Goal: Information Seeking & Learning: Check status

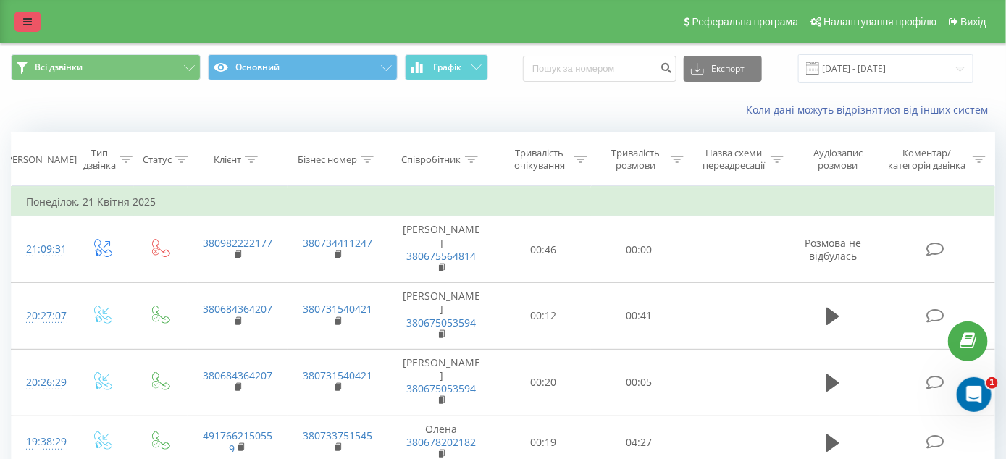
click at [28, 21] on icon at bounding box center [27, 22] width 9 height 10
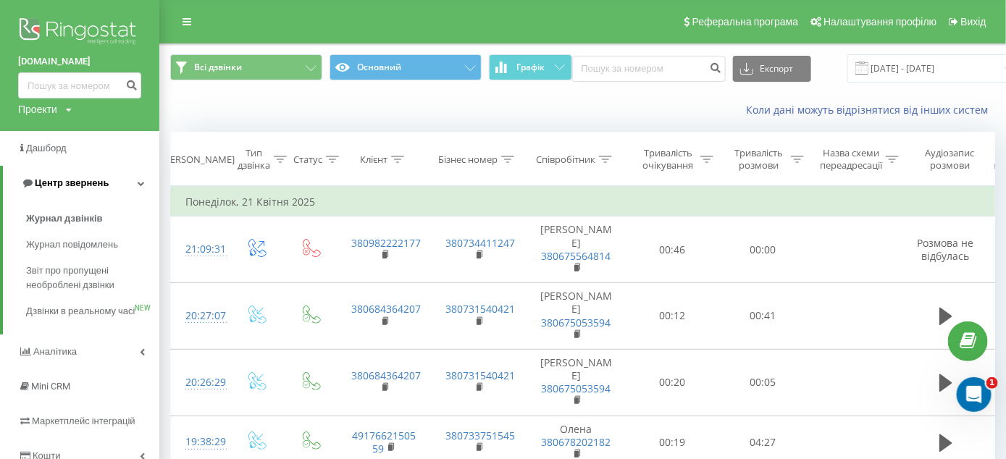
click at [74, 182] on span "Центр звернень" at bounding box center [72, 182] width 74 height 11
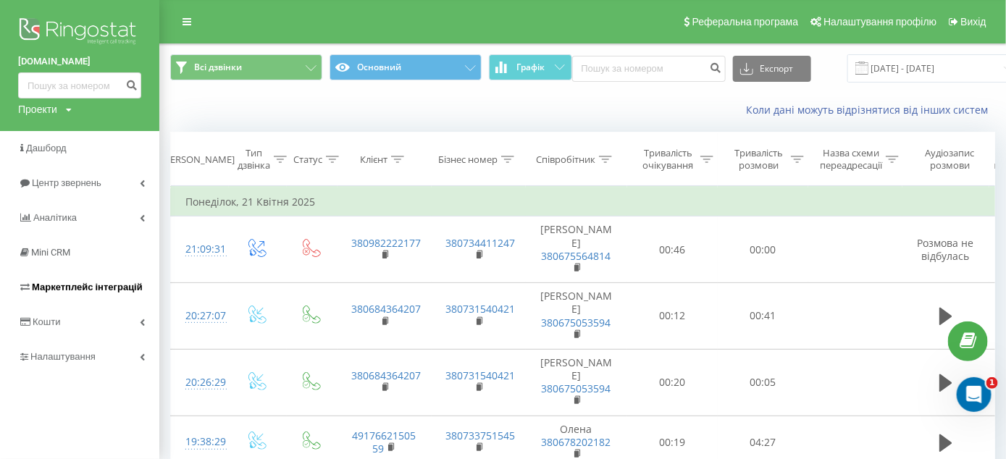
click at [64, 290] on span "Маркетплейс інтеграцій" at bounding box center [87, 287] width 111 height 11
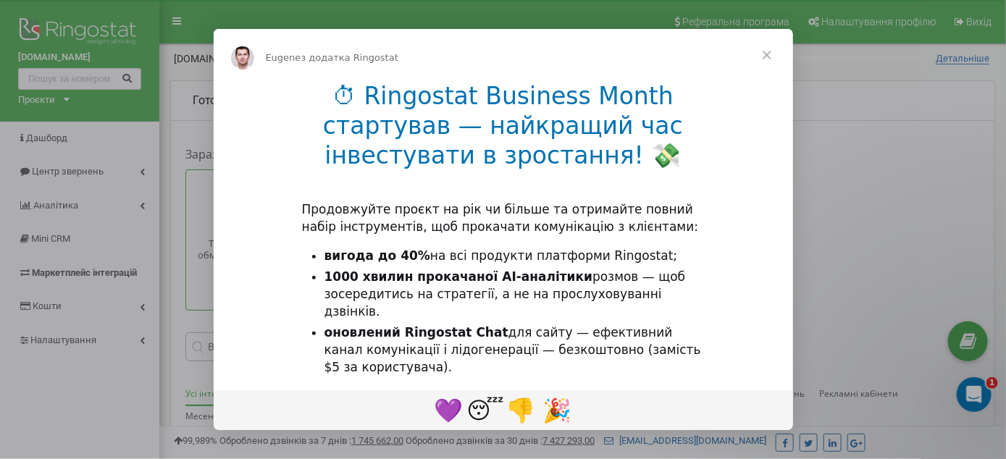
click at [768, 56] on span "Закрити" at bounding box center [767, 55] width 52 height 52
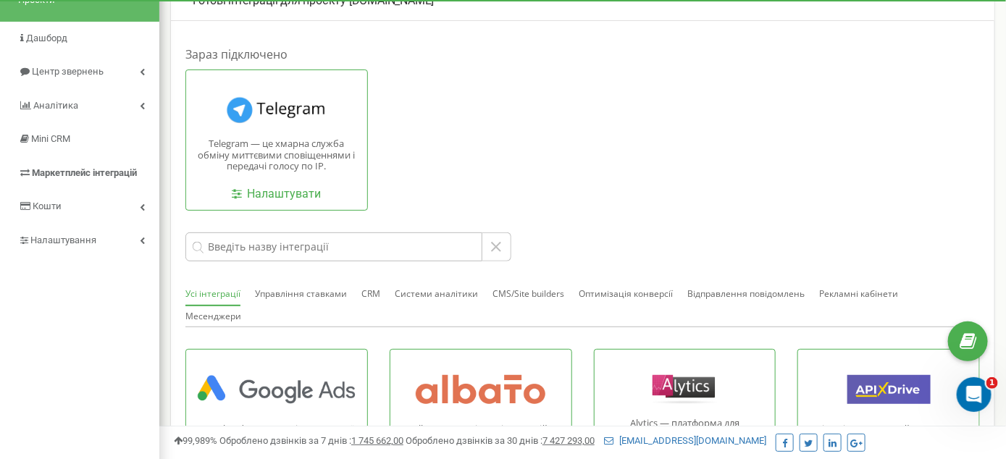
scroll to position [66, 0]
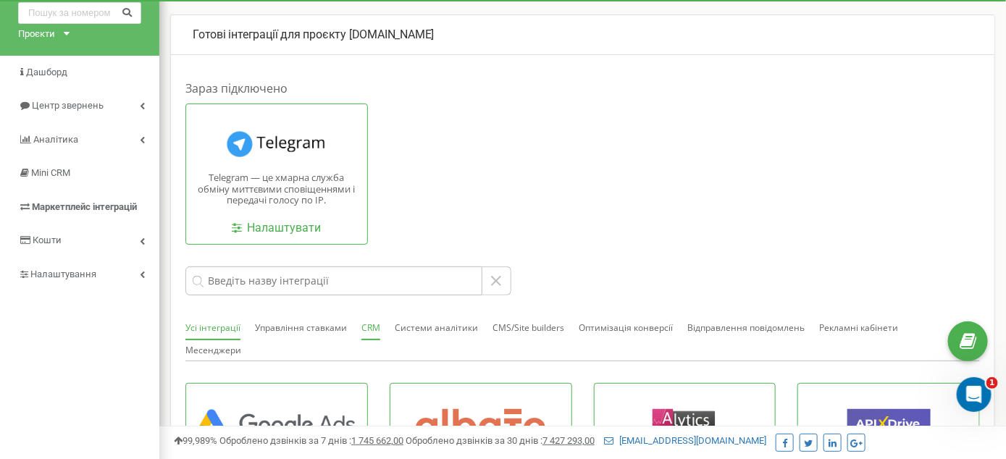
click at [370, 326] on button "CRM" at bounding box center [370, 328] width 19 height 23
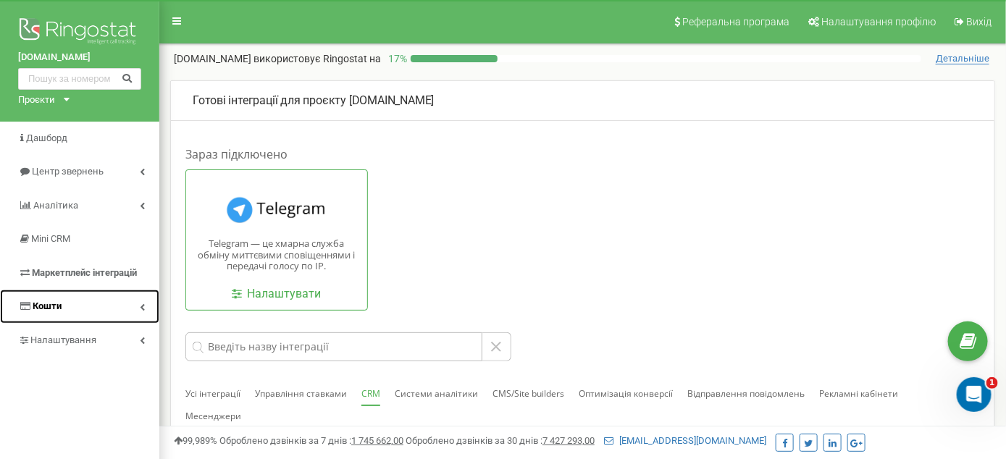
click at [52, 308] on span "Кошти" at bounding box center [47, 306] width 29 height 11
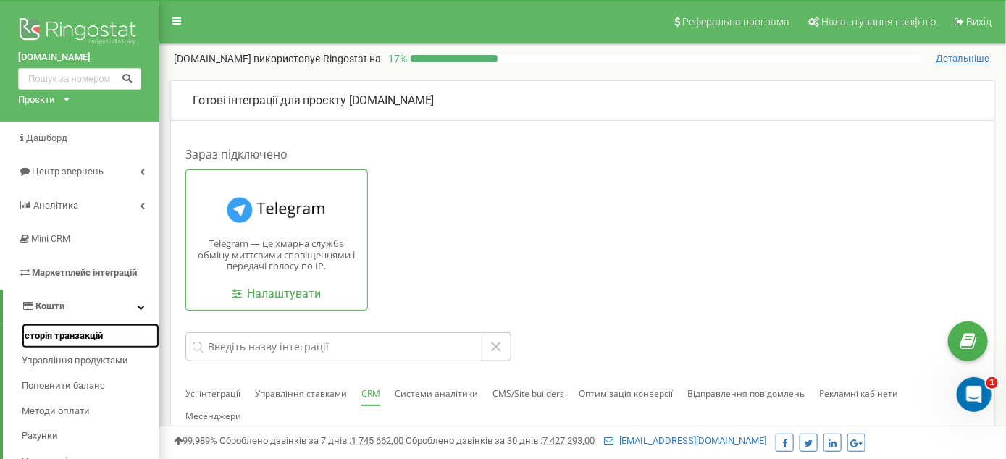
click at [93, 336] on span "Історія транзакцій" at bounding box center [62, 336] width 81 height 14
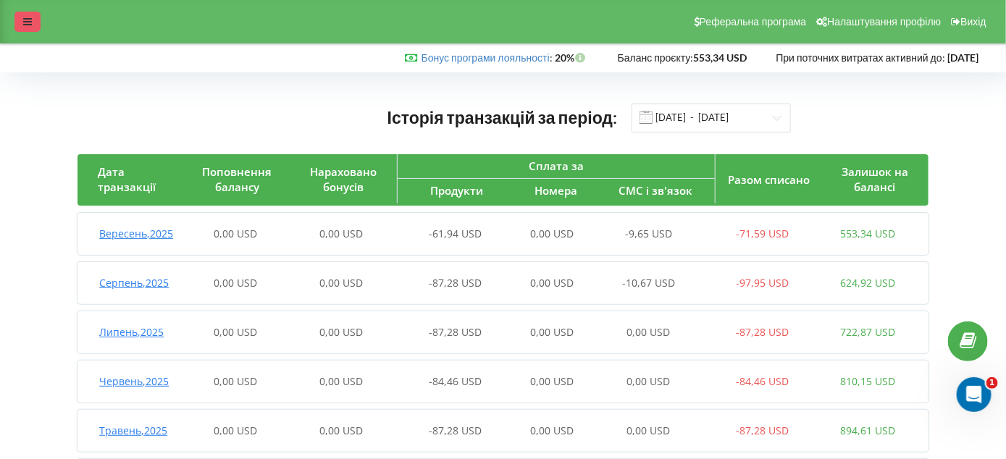
click at [20, 12] on div at bounding box center [27, 22] width 26 height 20
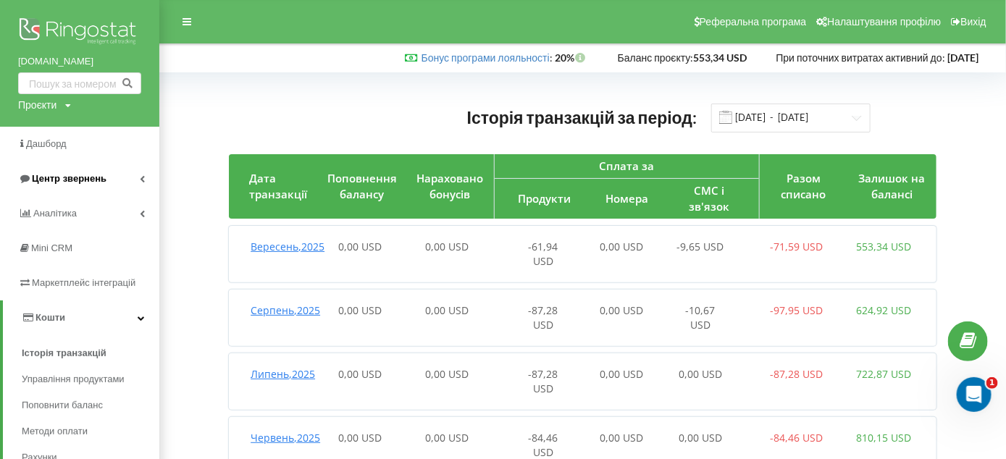
click at [72, 178] on span "Центр звернень" at bounding box center [69, 178] width 75 height 11
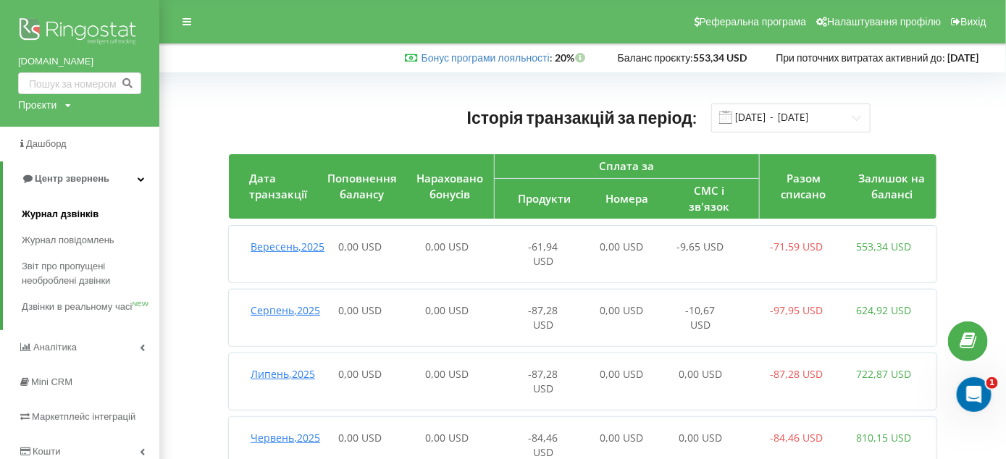
click at [50, 212] on span "Журнал дзвінків" at bounding box center [60, 214] width 77 height 14
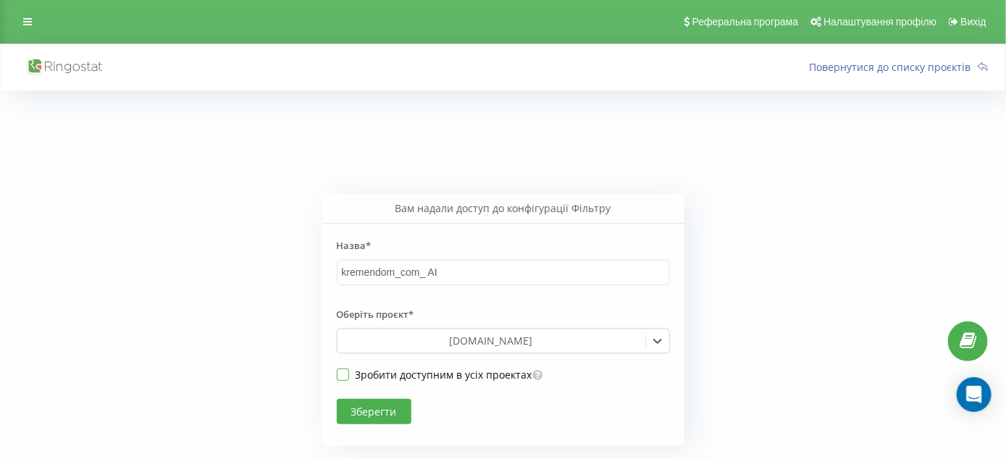
click at [341, 376] on label "Зробити доступним в усіх проектах" at bounding box center [435, 375] width 196 height 12
checkbox input "true"
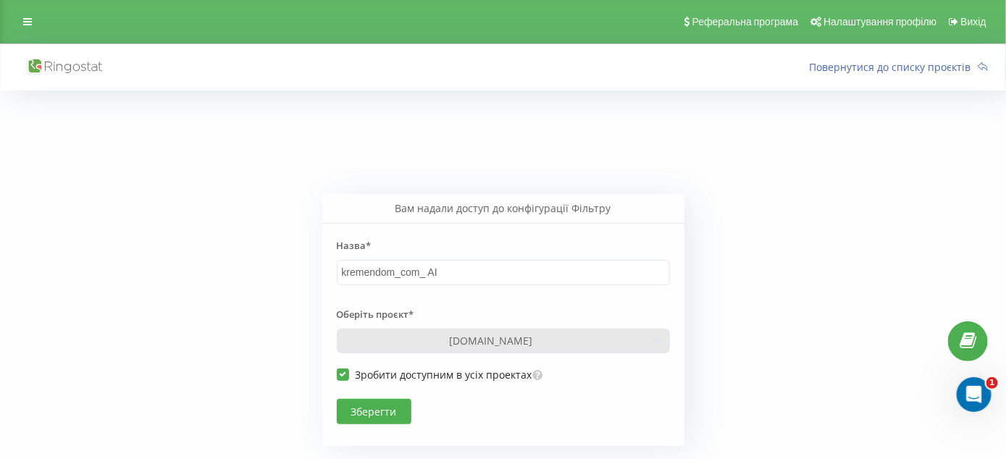
click at [374, 405] on font "Зберегти" at bounding box center [374, 412] width 46 height 14
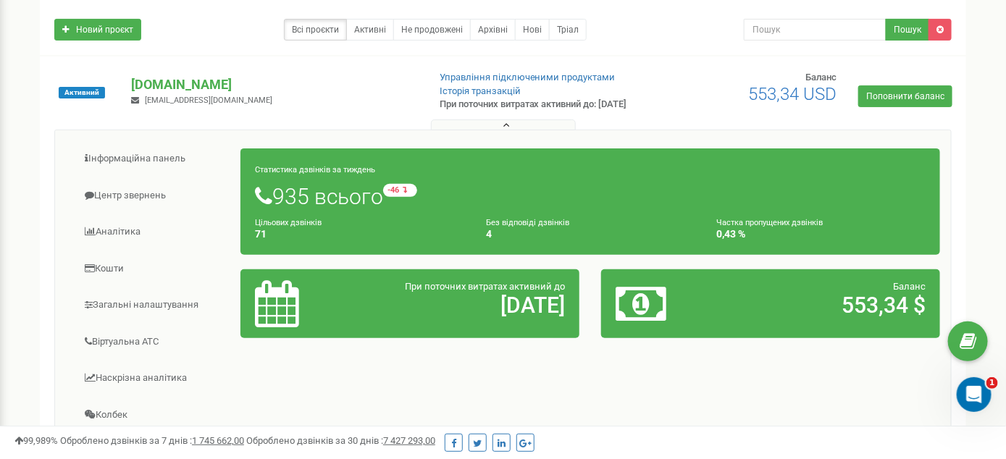
scroll to position [217, 0]
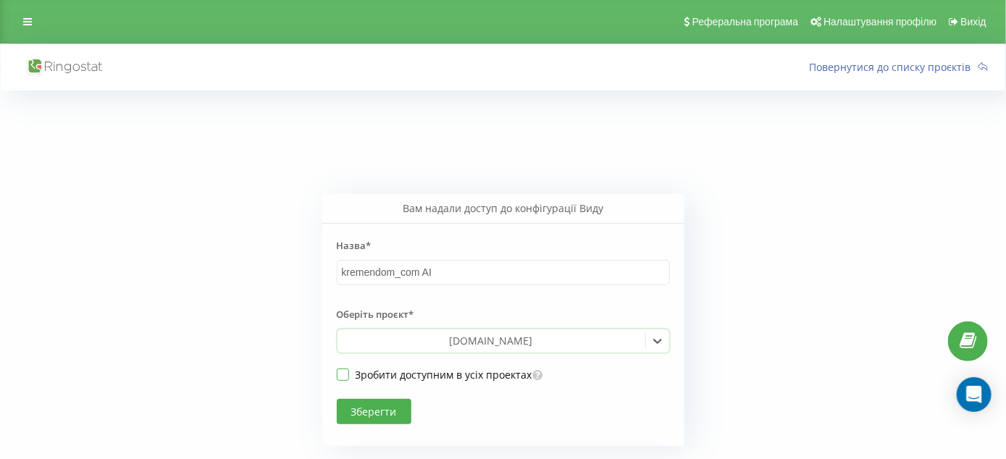
click at [343, 374] on label "Зробити доступним в усіх проектах" at bounding box center [435, 375] width 196 height 12
checkbox input "true"
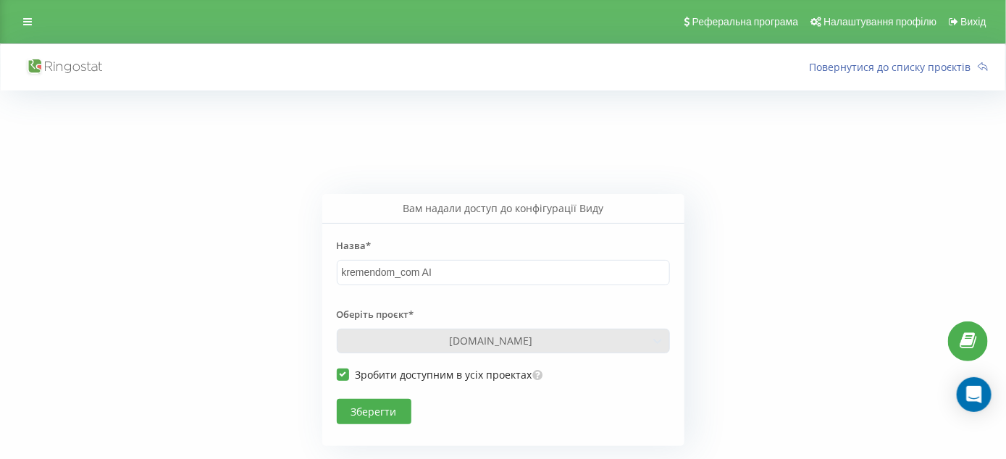
click at [374, 404] on button "Зберегти" at bounding box center [374, 411] width 75 height 25
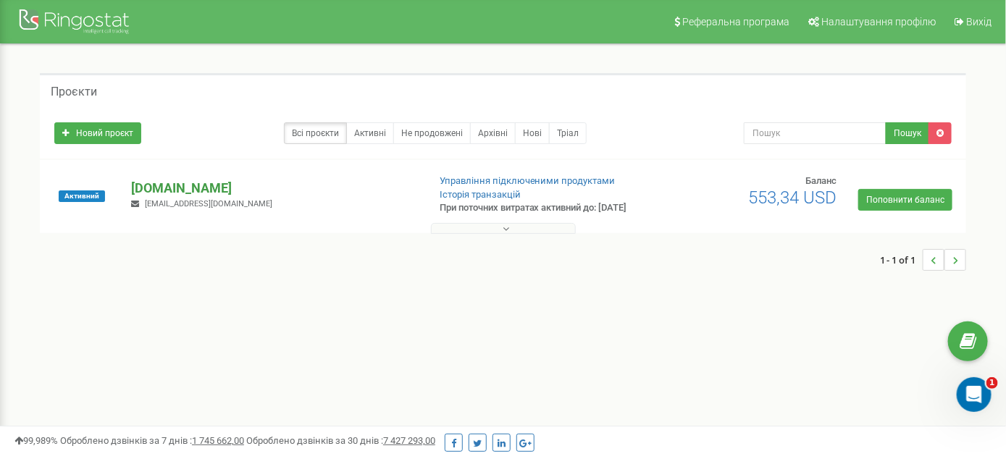
click at [185, 196] on p "[DOMAIN_NAME]" at bounding box center [273, 188] width 285 height 19
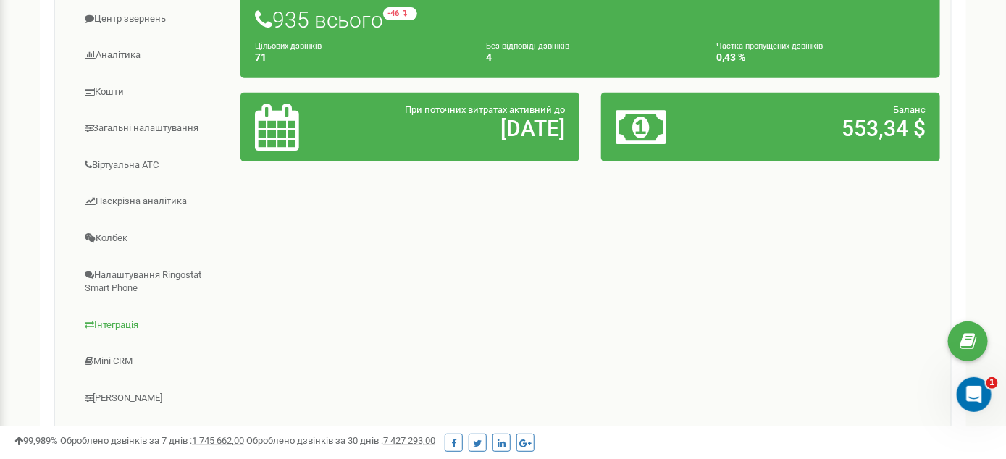
scroll to position [290, 0]
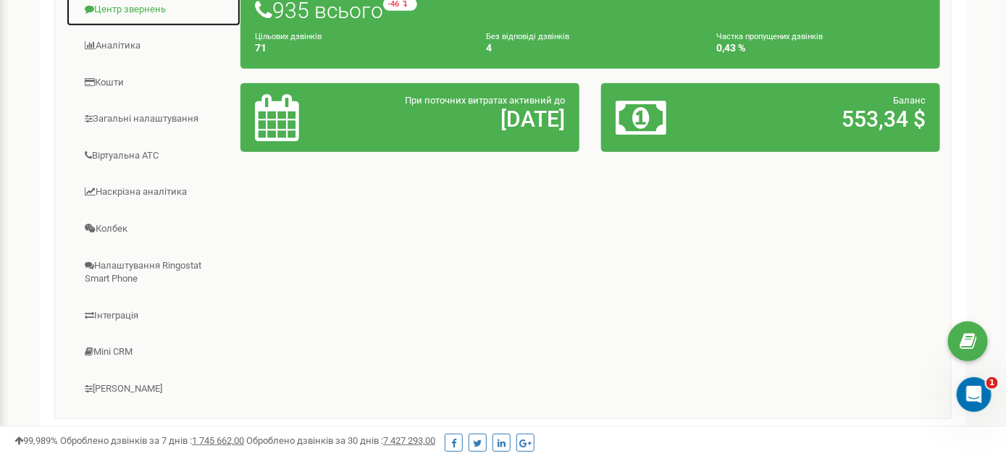
click at [115, 19] on link "Центр звернень" at bounding box center [153, 9] width 175 height 35
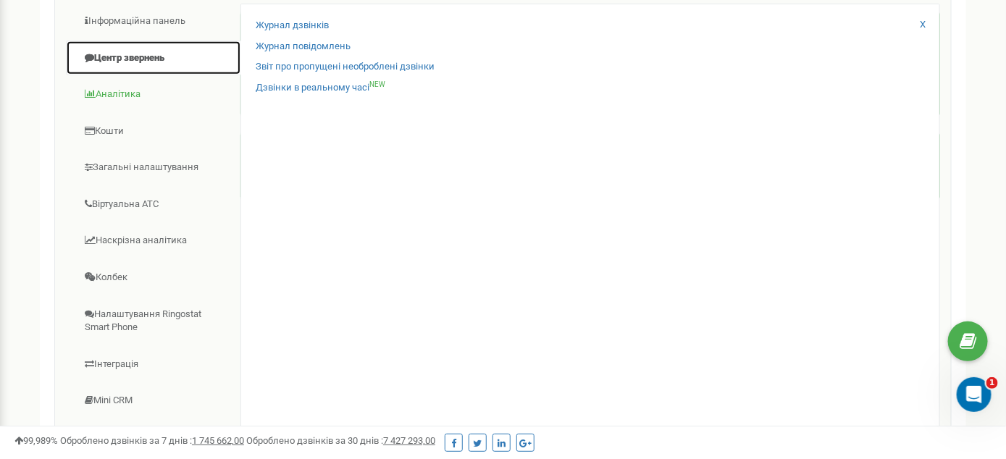
scroll to position [217, 0]
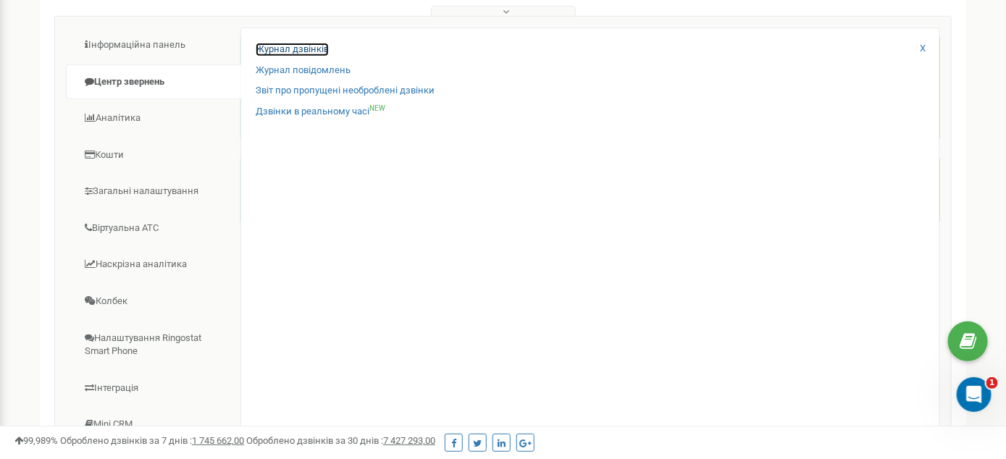
click at [296, 56] on link "Журнал дзвінків" at bounding box center [292, 50] width 73 height 14
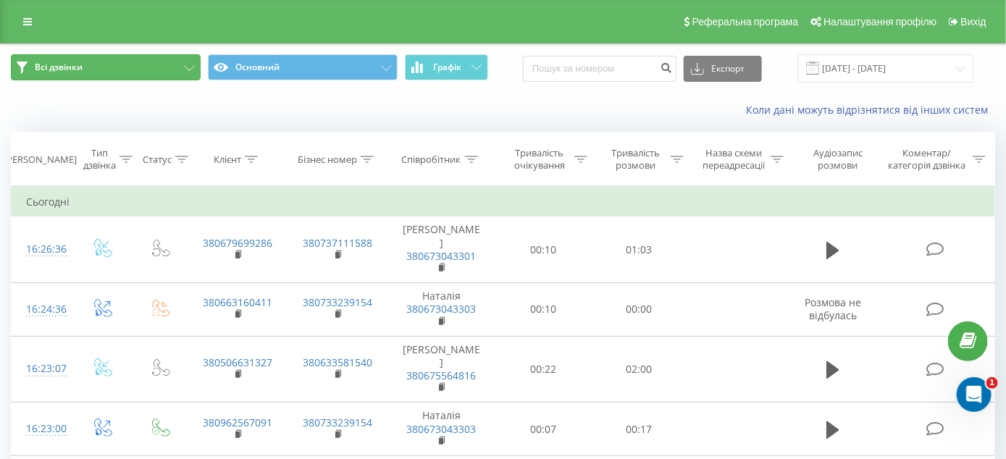
click at [186, 67] on icon at bounding box center [189, 68] width 11 height 6
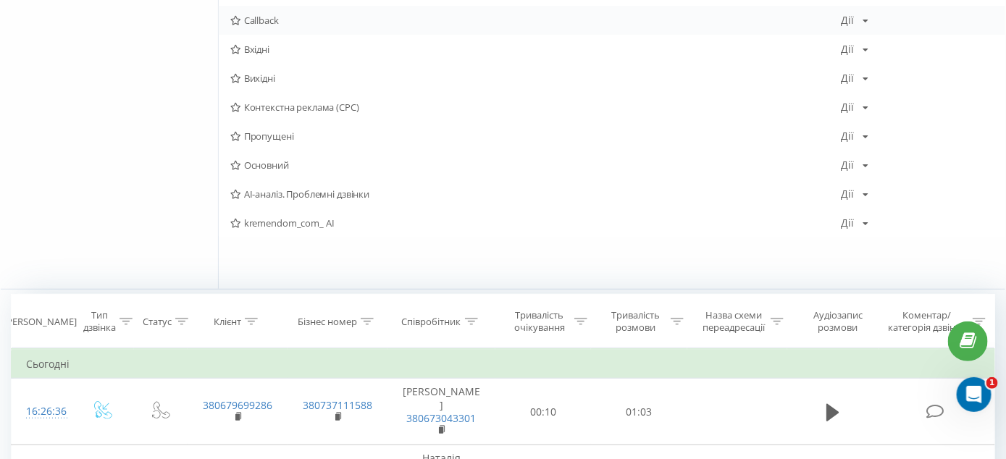
scroll to position [217, 0]
click at [274, 219] on span "kremendom_com_ AI" at bounding box center [535, 222] width 610 height 10
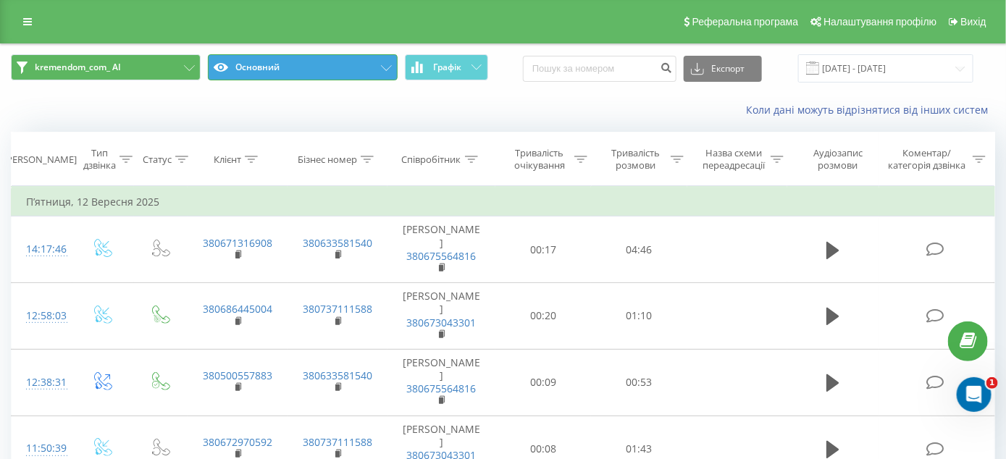
click at [340, 58] on button "Основний" at bounding box center [303, 67] width 190 height 26
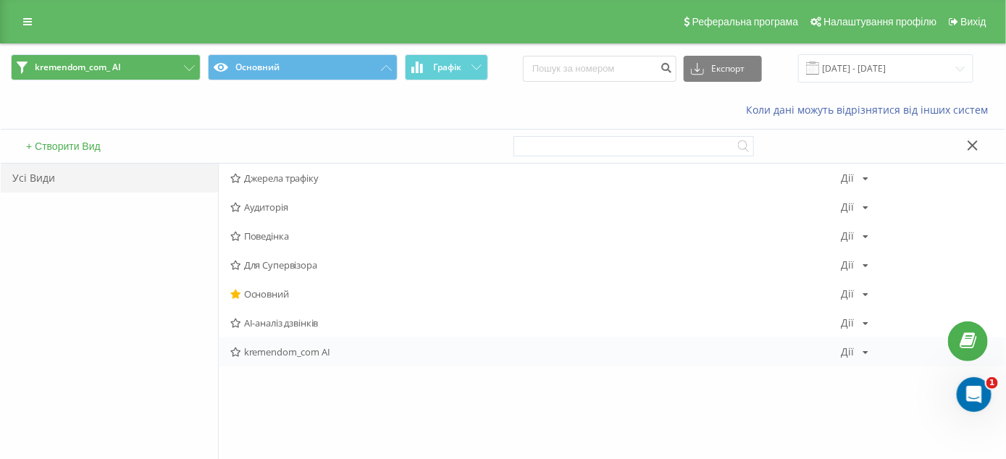
click at [232, 353] on icon at bounding box center [235, 352] width 11 height 9
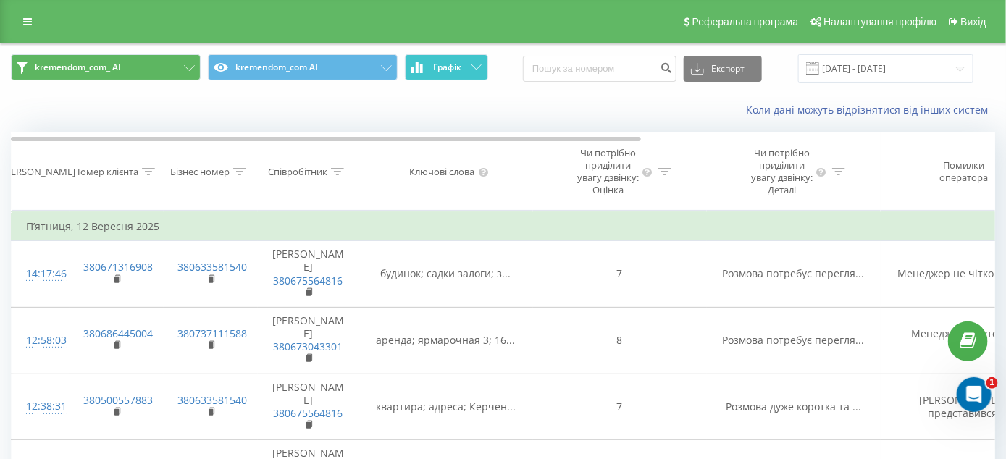
click at [475, 66] on icon at bounding box center [476, 66] width 10 height 5
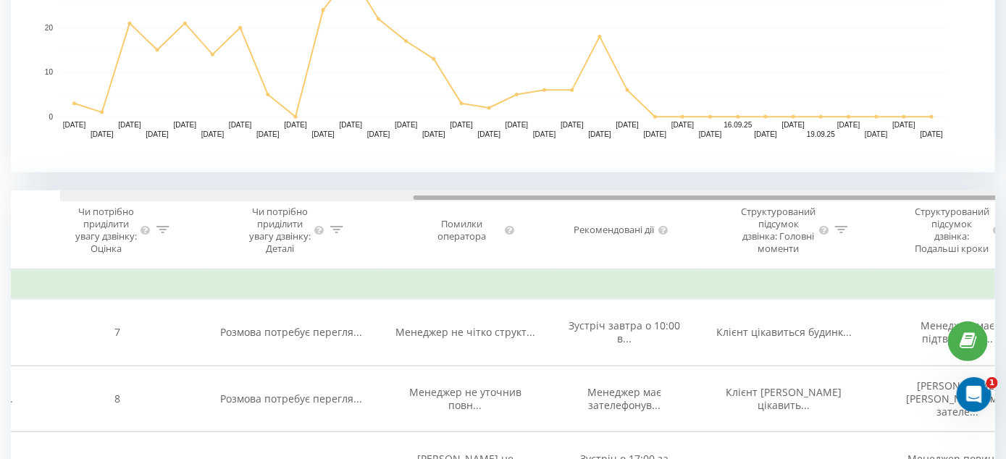
scroll to position [0, 551]
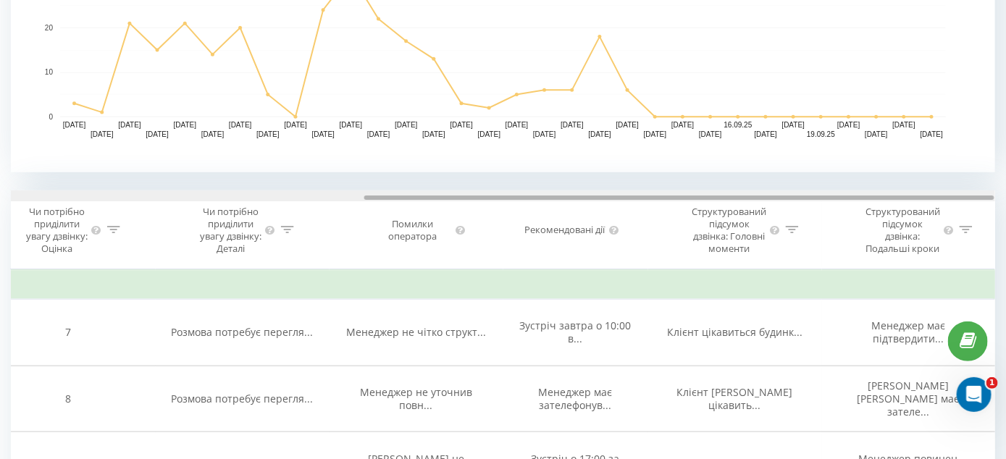
drag, startPoint x: 621, startPoint y: 196, endPoint x: 1006, endPoint y: 198, distance: 386.0
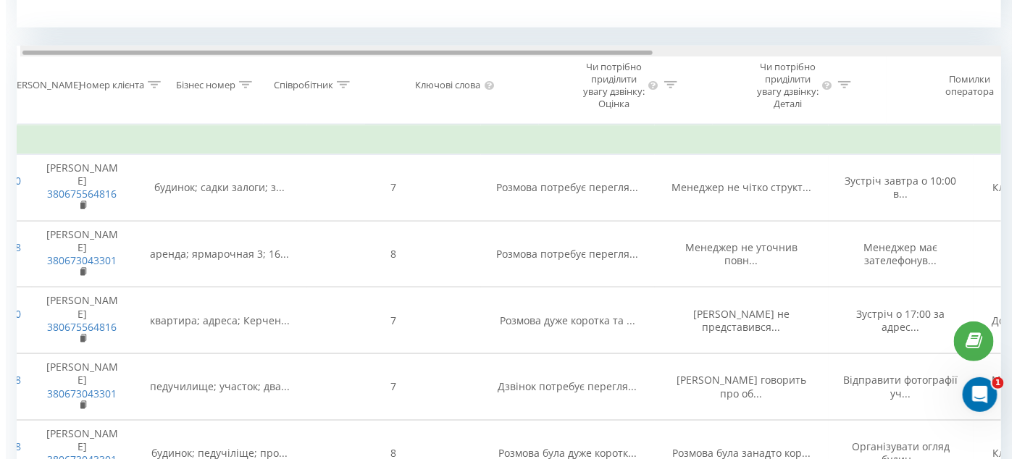
scroll to position [0, 0]
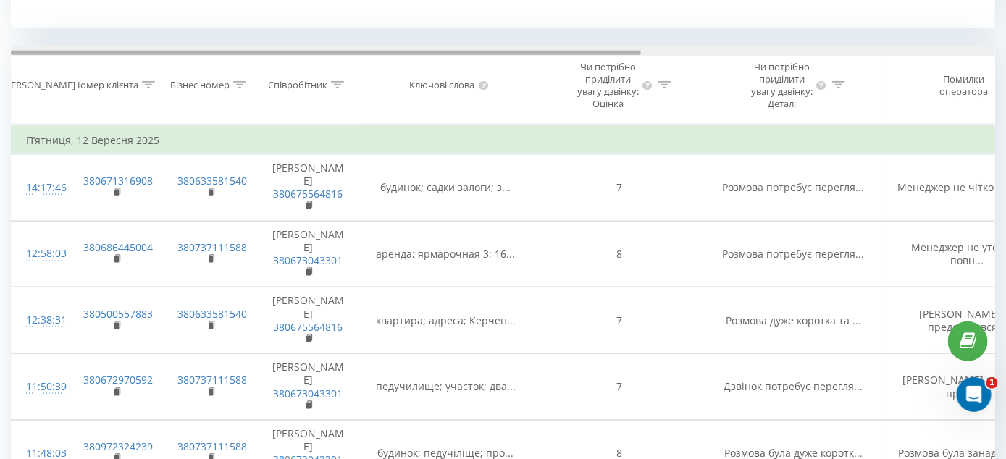
drag, startPoint x: 573, startPoint y: 51, endPoint x: 27, endPoint y: 50, distance: 546.7
click at [27, 51] on div at bounding box center [326, 53] width 630 height 4
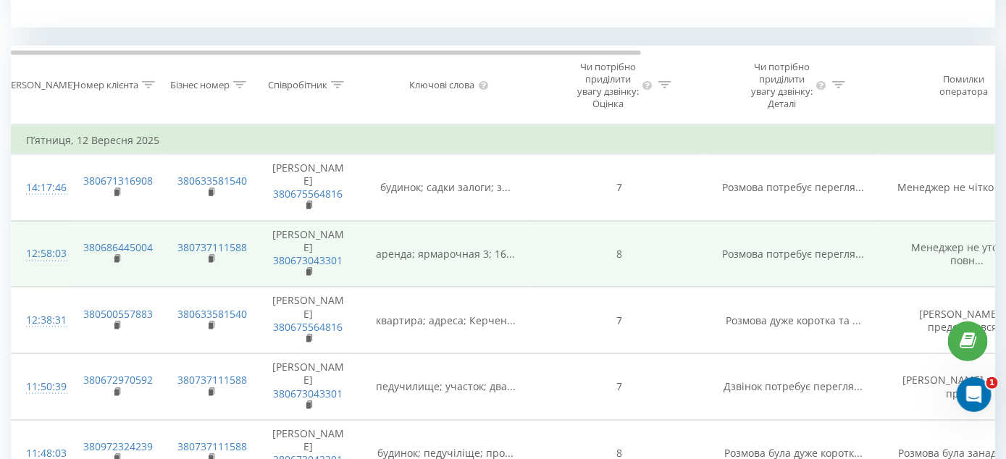
click at [43, 243] on div "12:58:03" at bounding box center [40, 254] width 29 height 28
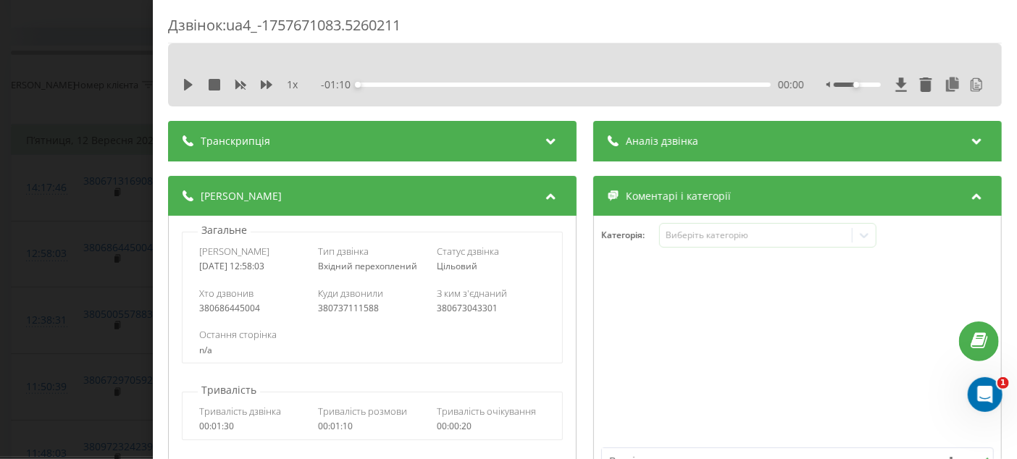
click at [544, 138] on icon at bounding box center [550, 139] width 17 height 14
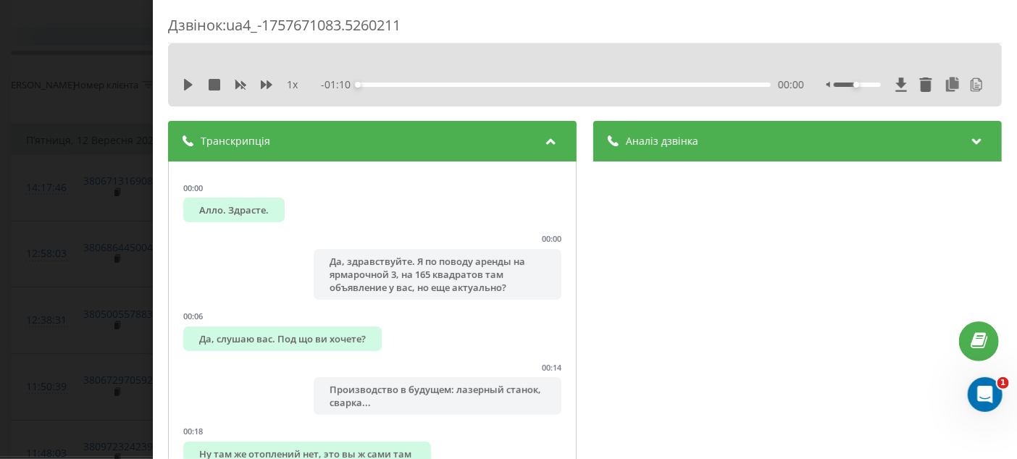
click at [967, 137] on icon at bounding box center [975, 139] width 17 height 14
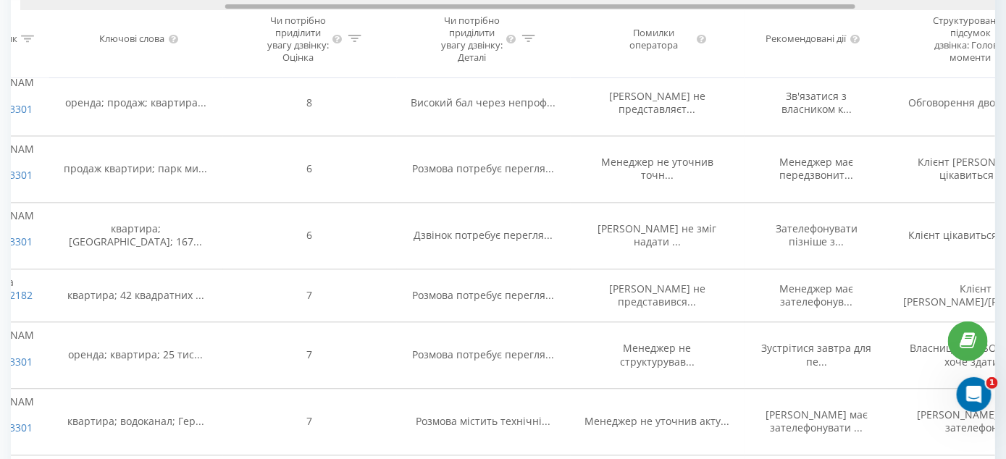
scroll to position [0, 379]
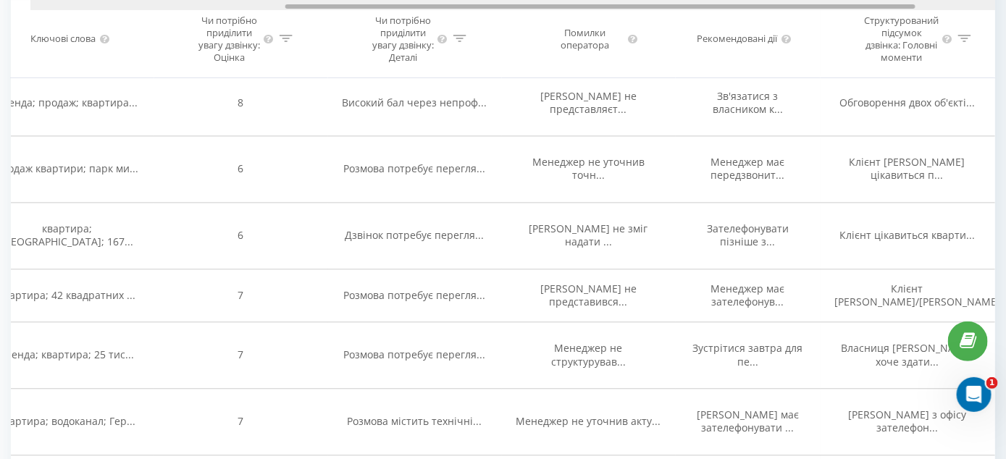
drag, startPoint x: 629, startPoint y: 5, endPoint x: 885, endPoint y: 5, distance: 255.6
click at [885, 5] on div at bounding box center [600, 7] width 630 height 4
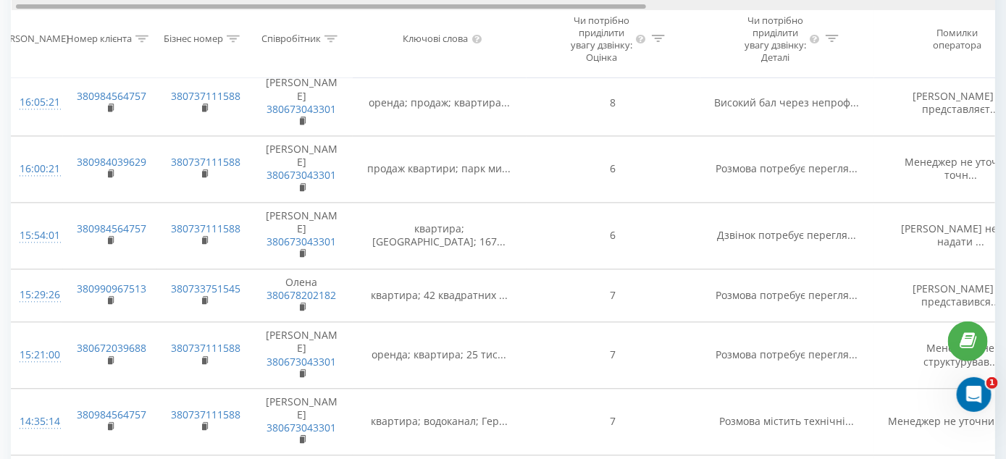
scroll to position [0, 0]
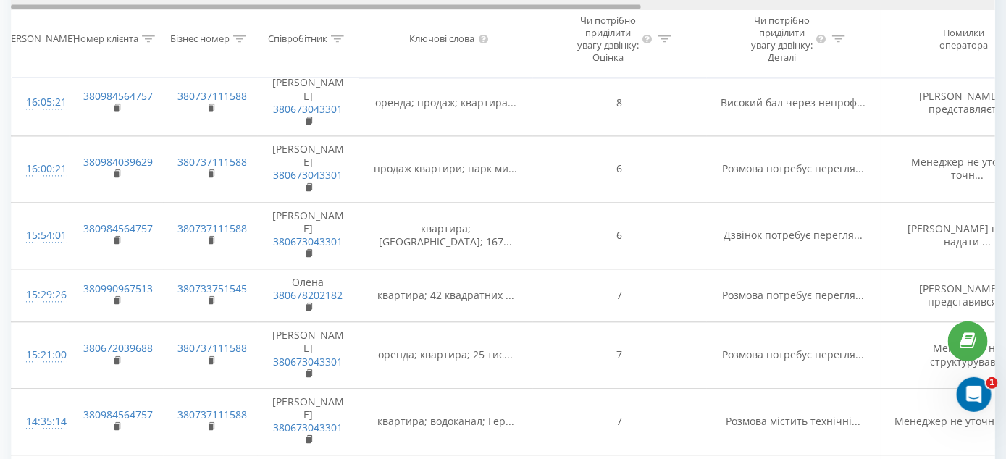
drag, startPoint x: 572, startPoint y: 8, endPoint x: 160, endPoint y: 12, distance: 412.0
click at [160, 12] on div "Дата дзвінка Номер клієнта Бізнес номер Співробітник Ключові слова Чи потрібно …" at bounding box center [503, 39] width 984 height 79
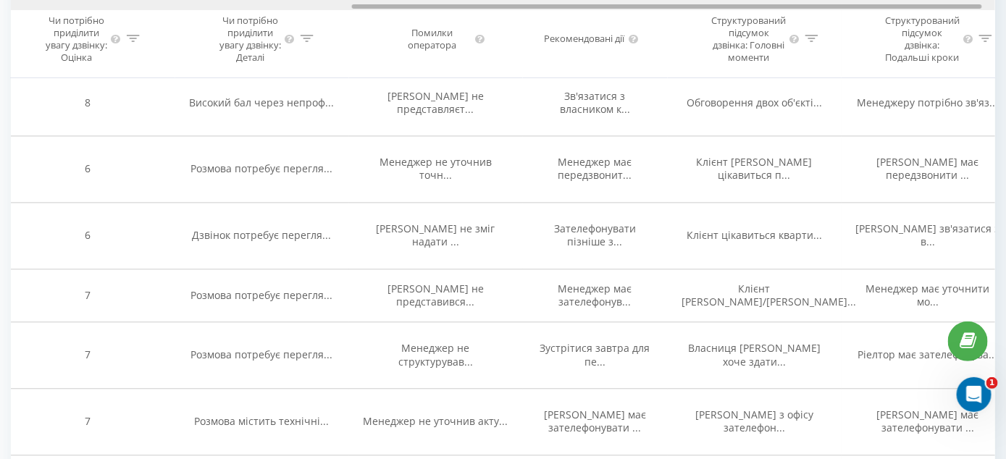
scroll to position [0, 551]
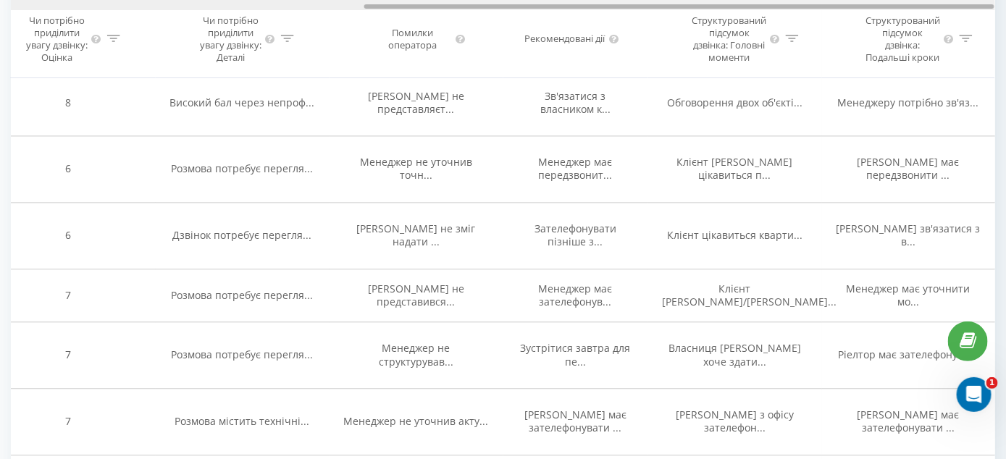
drag, startPoint x: 615, startPoint y: 5, endPoint x: 983, endPoint y: -2, distance: 367.9
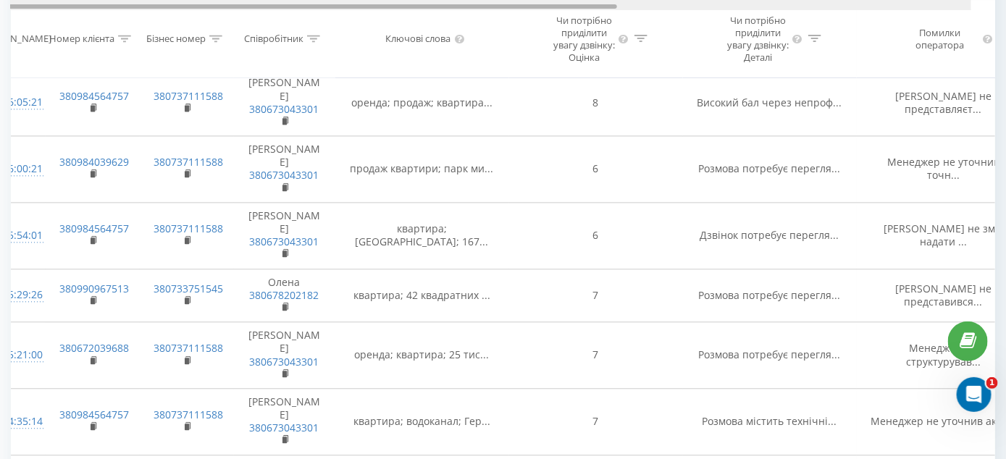
scroll to position [0, 0]
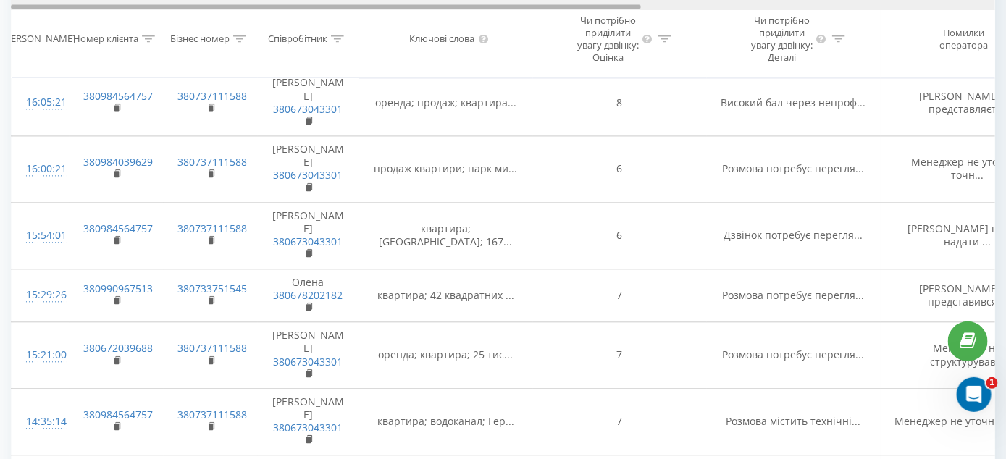
drag, startPoint x: 602, startPoint y: 5, endPoint x: 162, endPoint y: 9, distance: 439.5
click at [162, 9] on div at bounding box center [503, 5] width 984 height 11
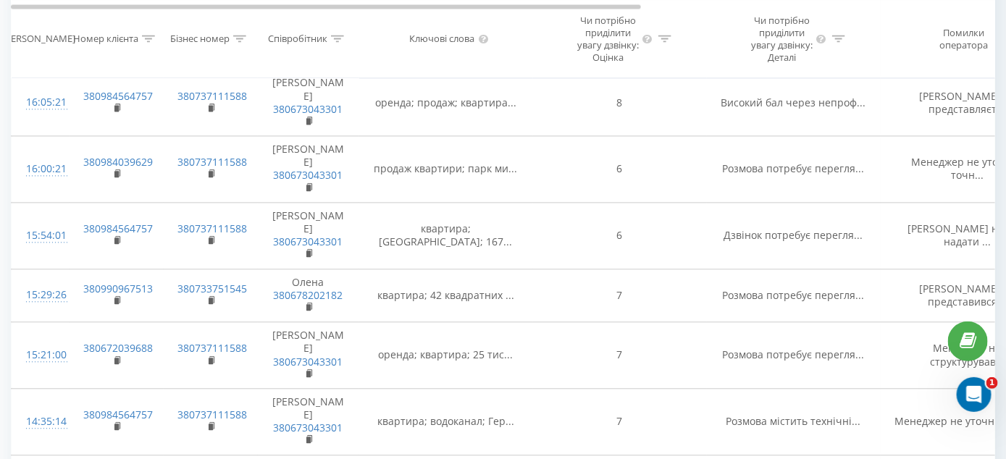
click at [340, 41] on icon at bounding box center [338, 38] width 13 height 7
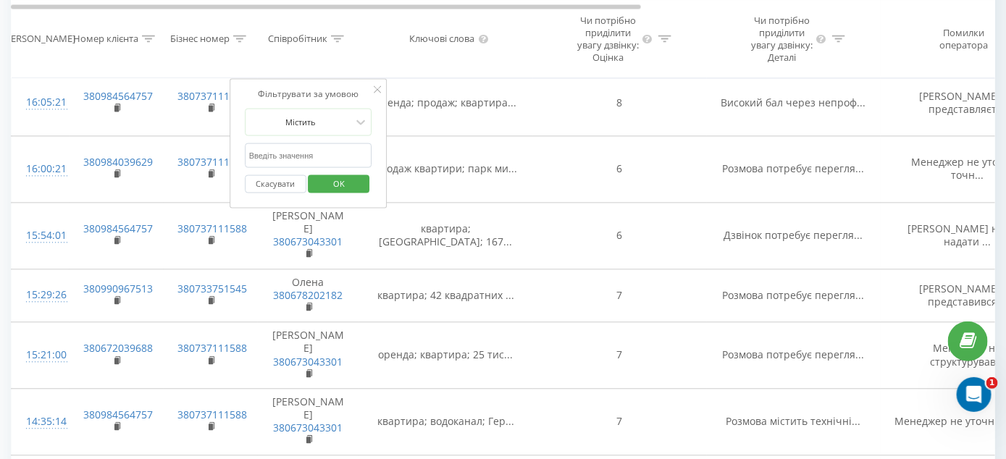
click at [351, 168] on input "text" at bounding box center [308, 155] width 127 height 25
type input "[PERSON_NAME]"
click at [336, 195] on span "OK" at bounding box center [339, 183] width 41 height 22
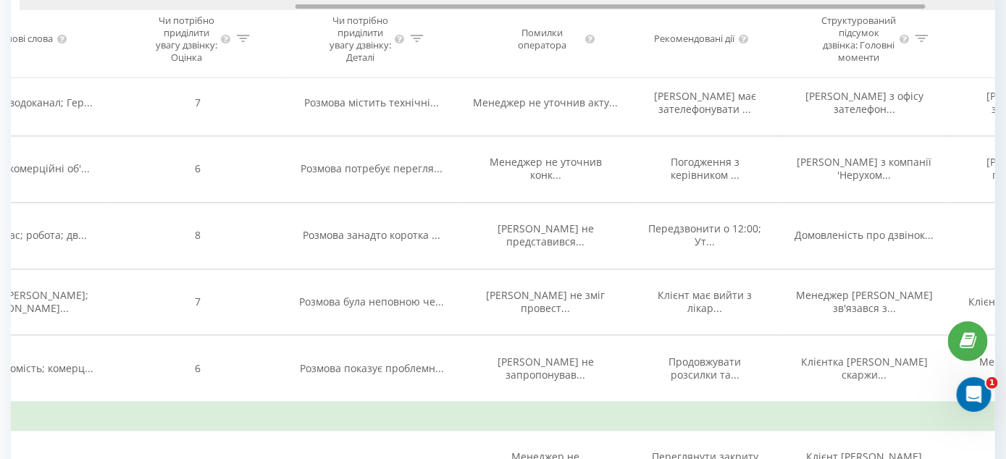
scroll to position [0, 437]
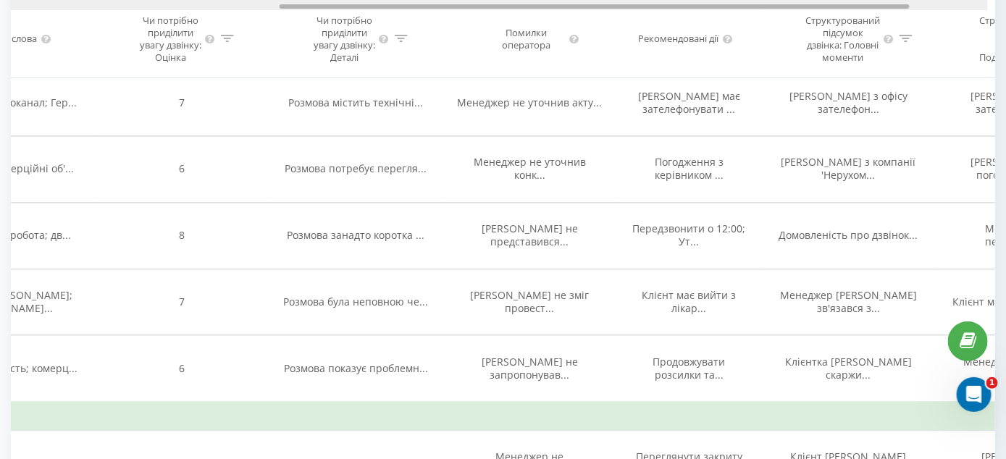
drag, startPoint x: 565, startPoint y: 7, endPoint x: 846, endPoint y: 10, distance: 281.0
click at [846, 10] on div at bounding box center [496, 5] width 984 height 11
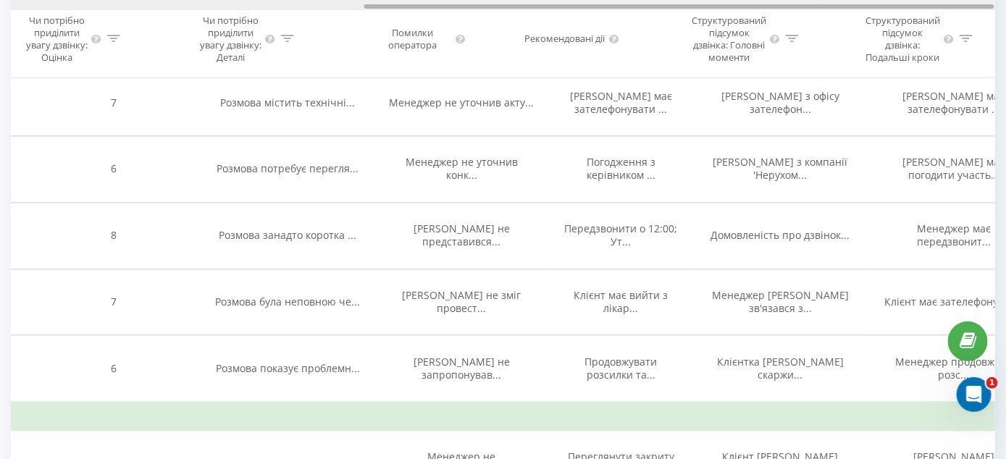
scroll to position [0, 551]
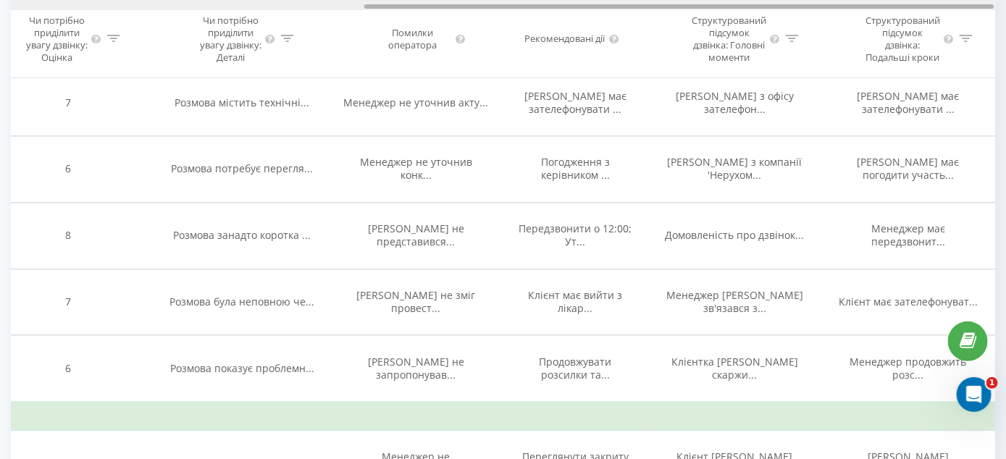
drag, startPoint x: 871, startPoint y: 7, endPoint x: 961, endPoint y: 6, distance: 89.8
click at [961, 6] on div at bounding box center [679, 7] width 630 height 4
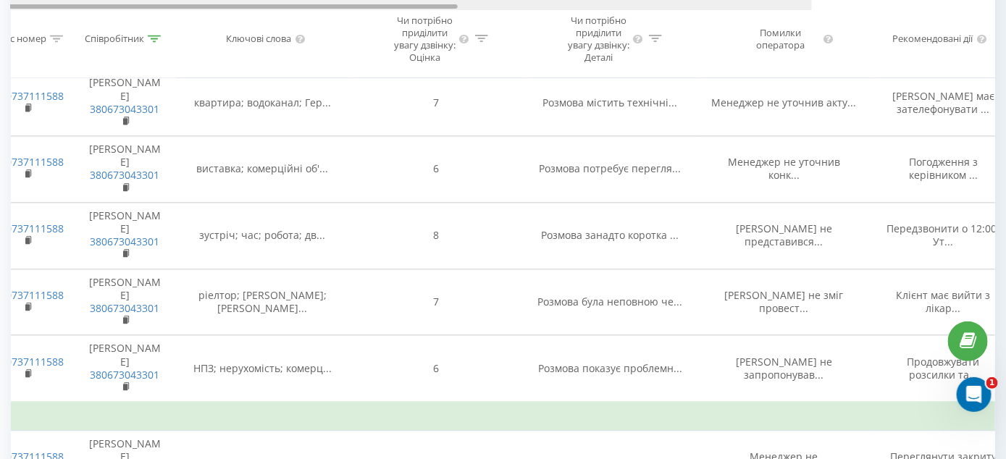
scroll to position [0, 0]
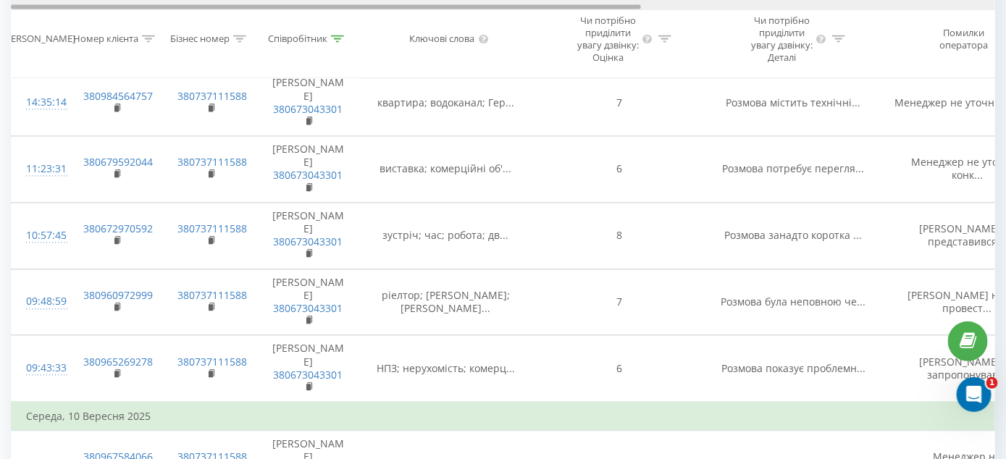
drag, startPoint x: 548, startPoint y: 7, endPoint x: 37, endPoint y: 12, distance: 511.2
click at [37, 12] on div "Дата дзвінка Номер клієнта Бізнес номер Співробітник Ключові слова Чи потрібно …" at bounding box center [503, 39] width 984 height 79
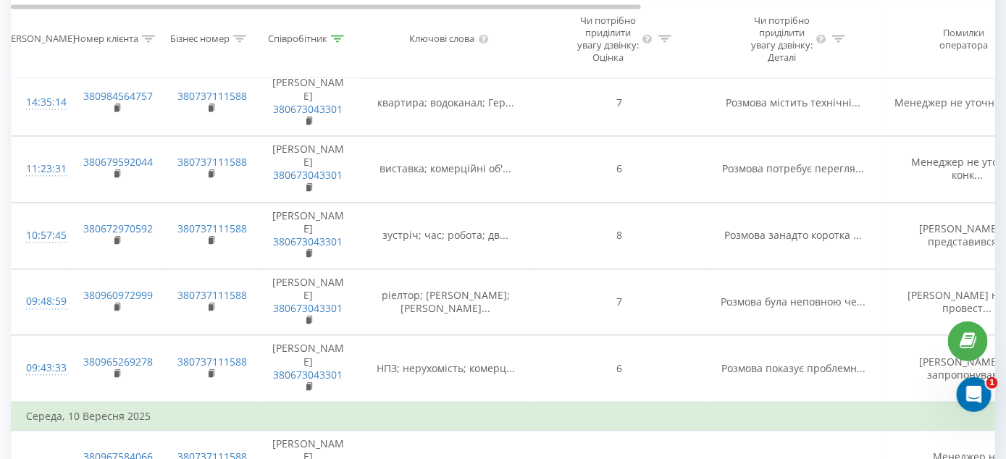
click at [143, 43] on icon at bounding box center [148, 38] width 13 height 7
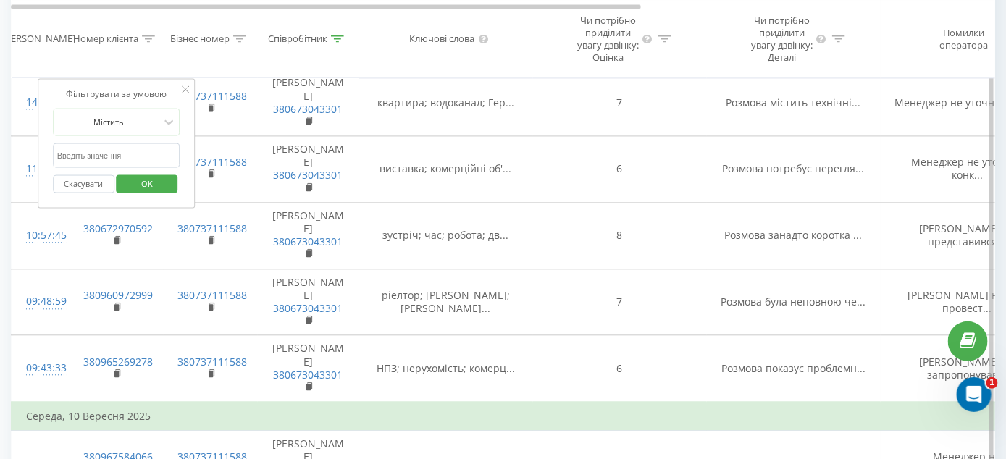
click at [148, 168] on input "text" at bounding box center [116, 155] width 127 height 25
click at [150, 128] on div at bounding box center [108, 121] width 103 height 14
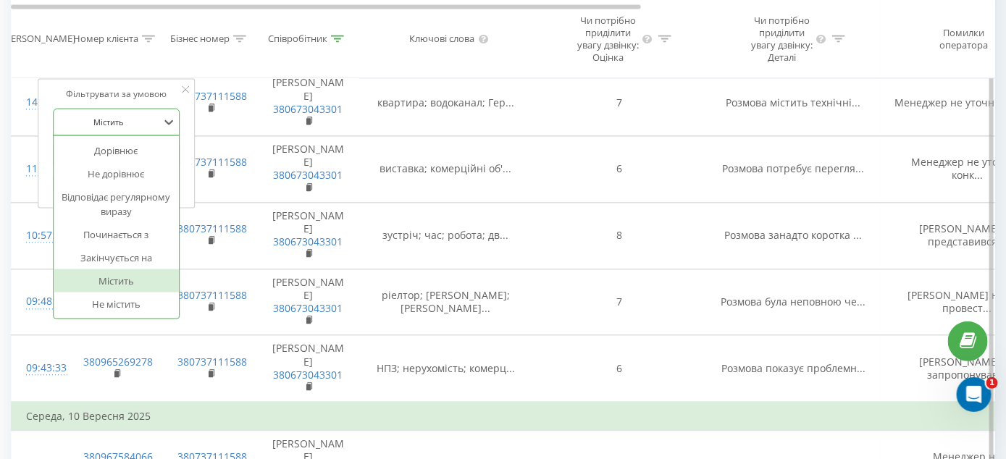
click at [180, 98] on div "Фільтрувати за умовою 7 results available. Use Up and Down to choose options, p…" at bounding box center [117, 143] width 158 height 130
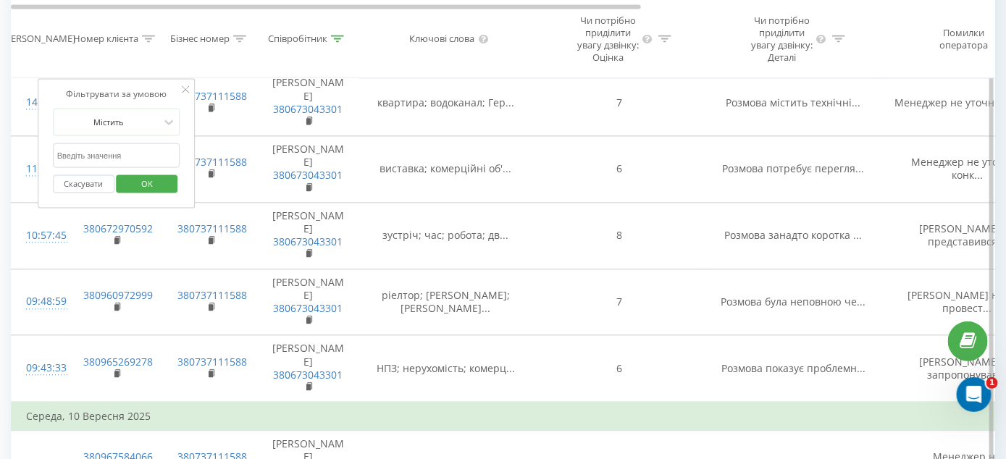
click at [184, 93] on icon at bounding box center [185, 88] width 7 height 7
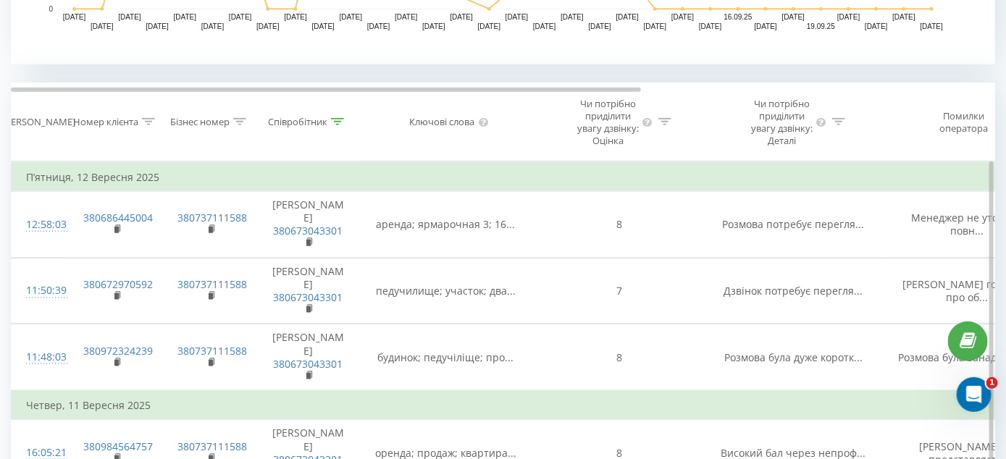
scroll to position [539, 0]
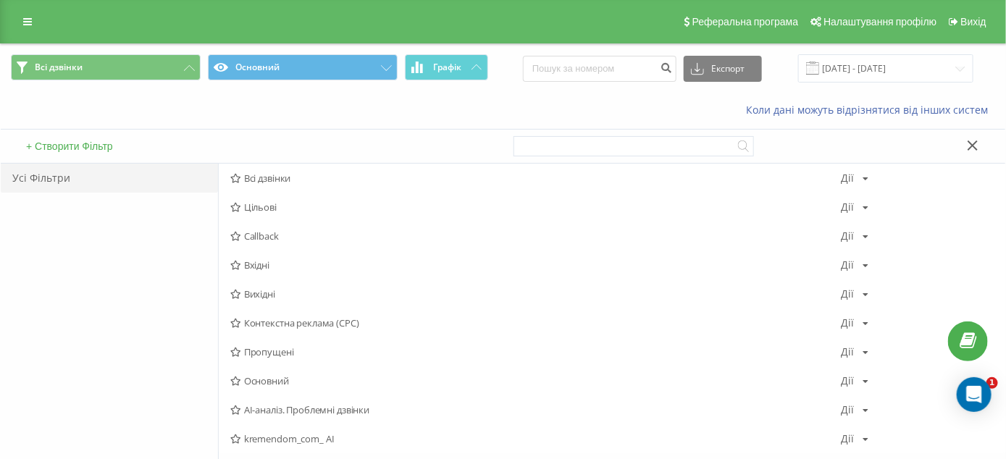
click at [235, 440] on icon at bounding box center [235, 438] width 11 height 9
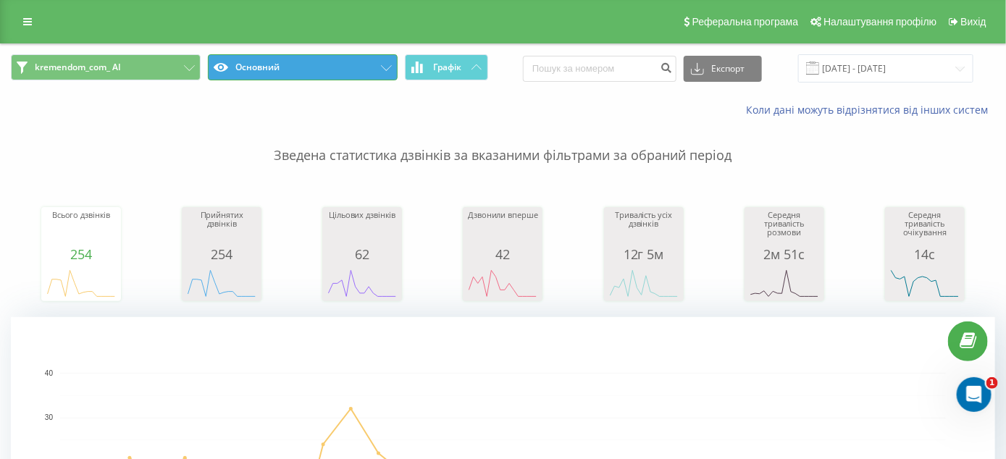
click at [384, 68] on icon at bounding box center [386, 68] width 11 height 6
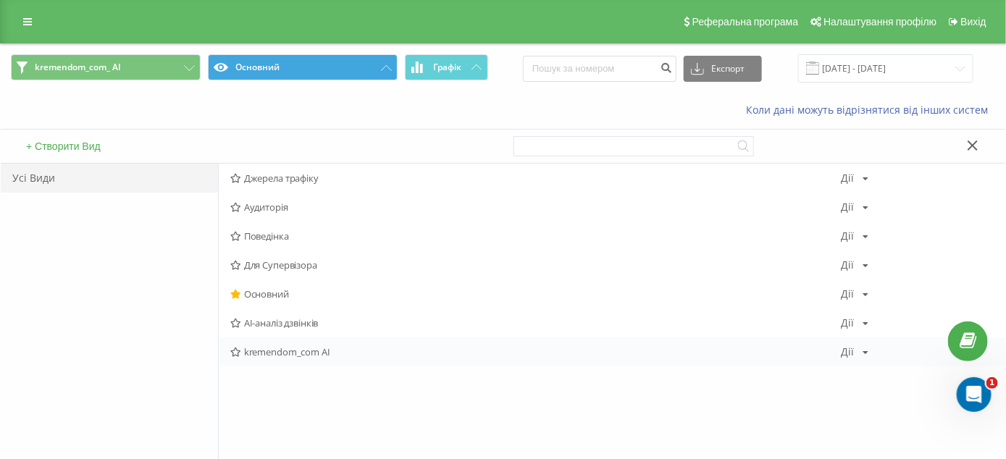
click at [862, 351] on icon at bounding box center [865, 352] width 6 height 9
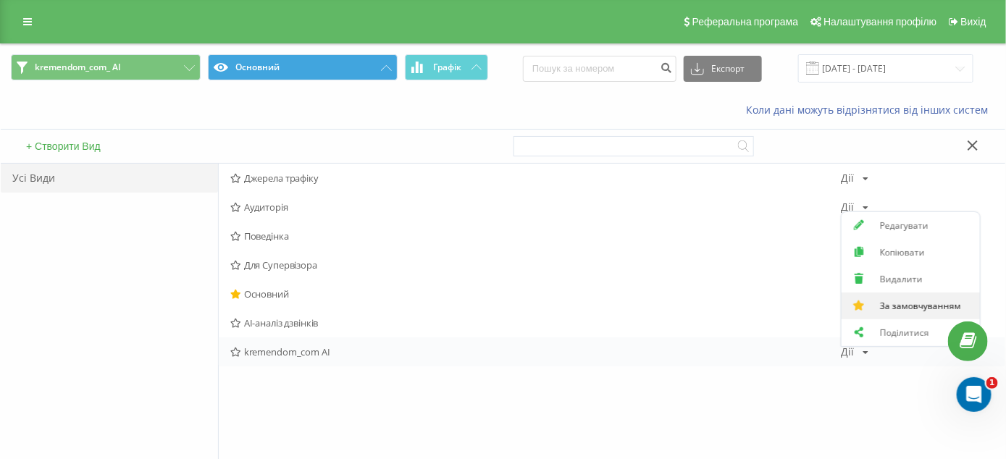
click at [891, 305] on span "За замовчуванням" at bounding box center [920, 306] width 81 height 12
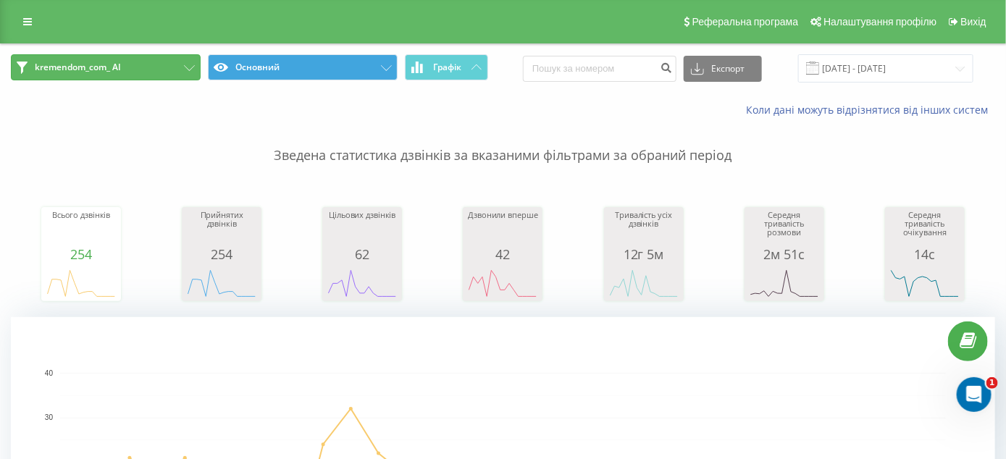
click at [188, 67] on icon at bounding box center [189, 68] width 11 height 6
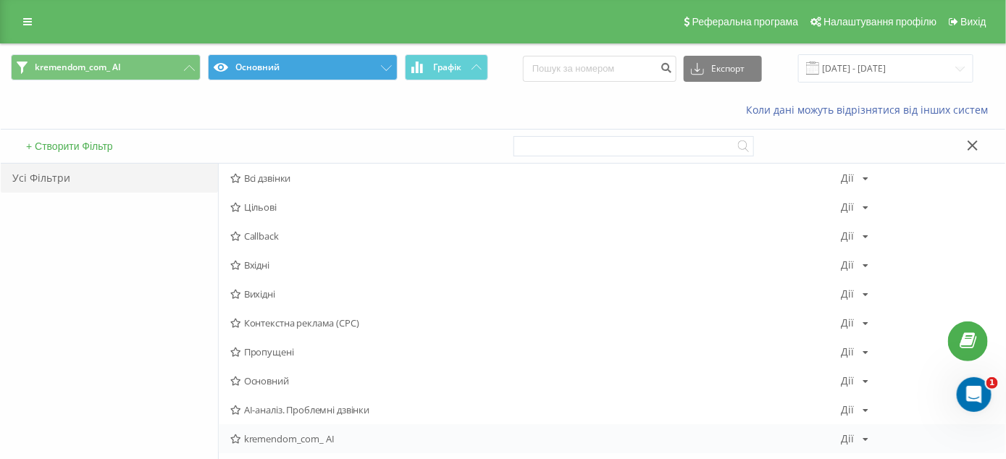
click at [864, 440] on icon at bounding box center [865, 439] width 6 height 9
click at [887, 393] on span "За замовчуванням" at bounding box center [920, 393] width 81 height 12
